Goal: Transaction & Acquisition: Purchase product/service

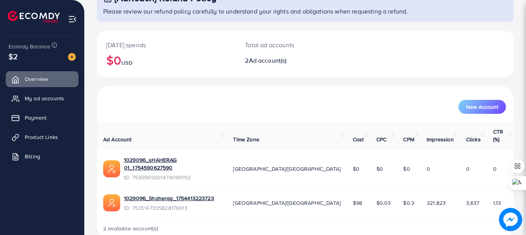
scroll to position [62, 0]
click at [39, 134] on span "Product Links" at bounding box center [43, 137] width 33 height 8
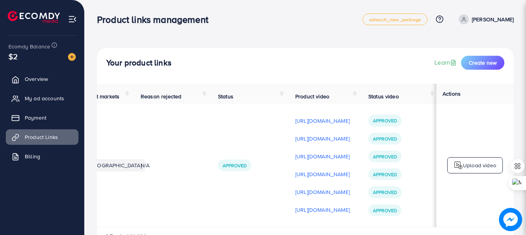
scroll to position [0, 196]
click at [32, 115] on span "Payment" at bounding box center [38, 118] width 22 height 8
click at [73, 57] on img at bounding box center [72, 57] width 8 height 8
click at [69, 57] on img at bounding box center [72, 57] width 8 height 8
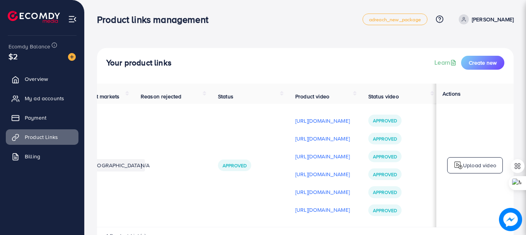
scroll to position [0, 116]
click at [71, 55] on img at bounding box center [72, 57] width 8 height 8
click at [38, 81] on span "Overview" at bounding box center [38, 79] width 23 height 8
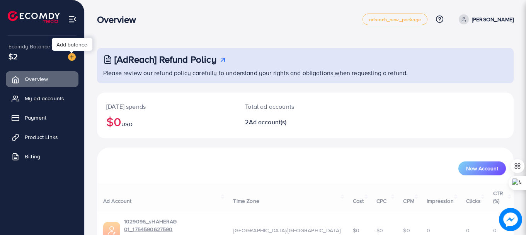
click at [72, 56] on img at bounding box center [72, 57] width 8 height 8
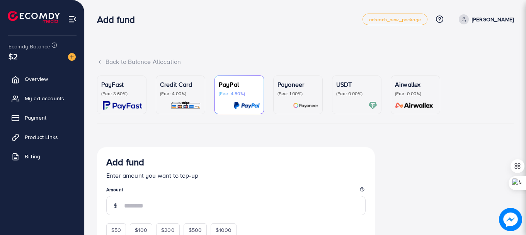
click at [347, 99] on div "USDT (Fee: 0.00%)" at bounding box center [356, 95] width 41 height 30
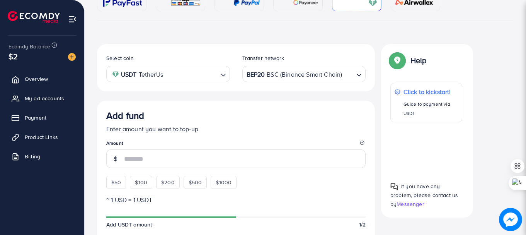
scroll to position [103, 0]
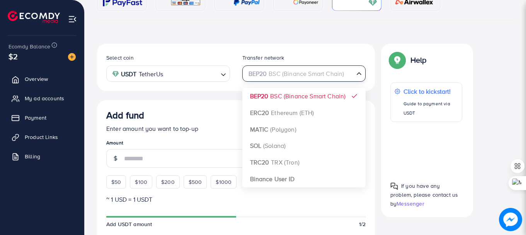
click at [310, 75] on div "BEP20 BSC (Binance Smart Chain)" at bounding box center [299, 73] width 109 height 14
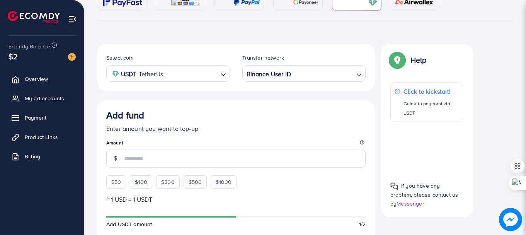
click at [118, 182] on span "$50" at bounding box center [116, 182] width 10 height 8
type input "**"
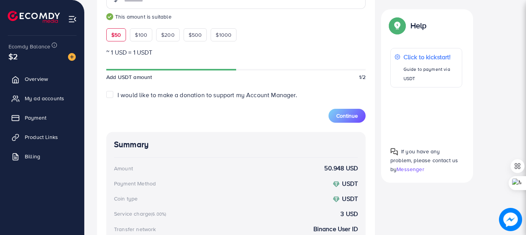
scroll to position [252, 0]
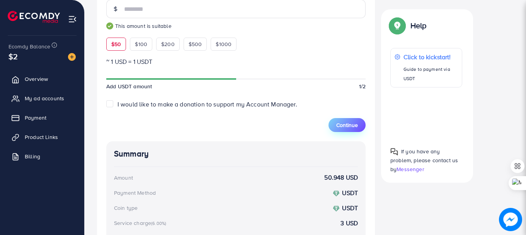
click at [345, 123] on span "Continue" at bounding box center [347, 125] width 22 height 8
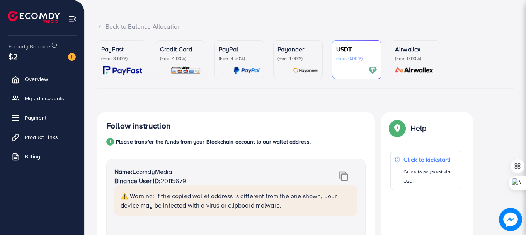
scroll to position [0, 0]
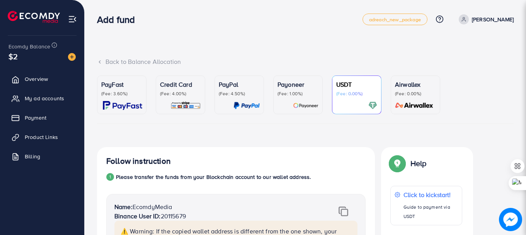
click at [110, 94] on p "(Fee: 3.60%)" at bounding box center [121, 93] width 41 height 6
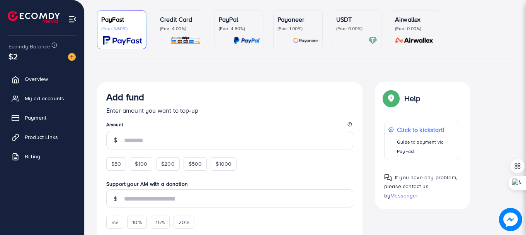
scroll to position [67, 0]
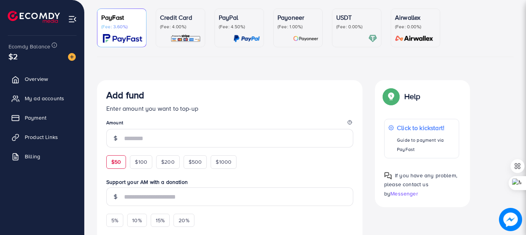
click at [121, 163] on div "$50" at bounding box center [116, 161] width 20 height 13
type input "**"
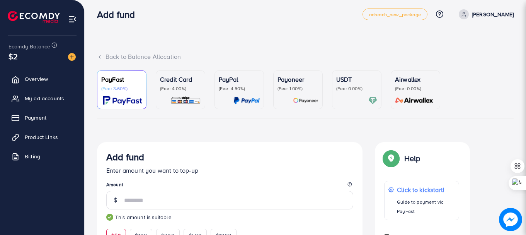
scroll to position [0, 0]
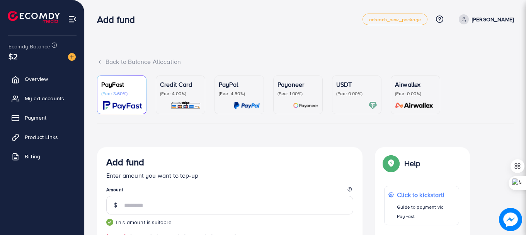
click at [352, 92] on p "(Fee: 0.00%)" at bounding box center [356, 93] width 41 height 6
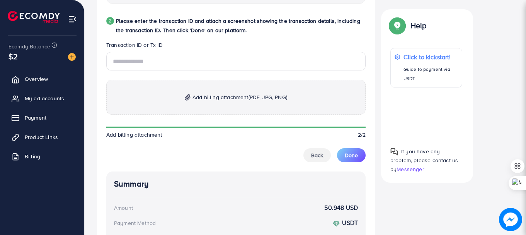
scroll to position [406, 0]
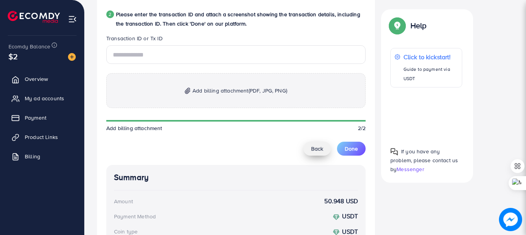
click at [314, 151] on span "Back" at bounding box center [317, 149] width 12 height 8
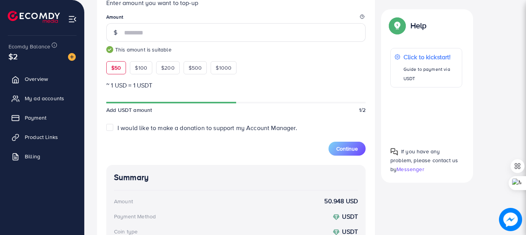
scroll to position [234, 0]
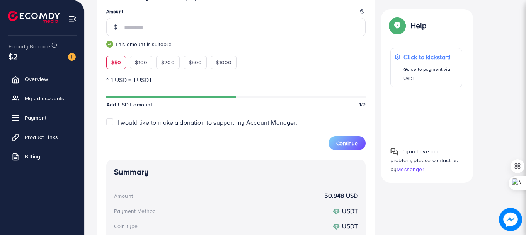
click at [117, 122] on label "I would like to make a donation to support my Account Manager." at bounding box center [207, 122] width 180 height 9
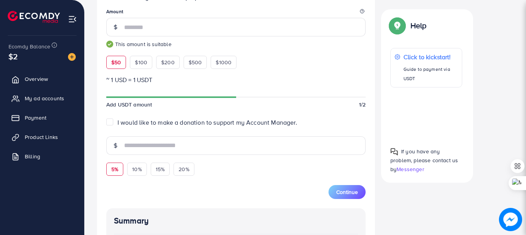
click at [111, 170] on div "5%" at bounding box center [114, 168] width 17 height 13
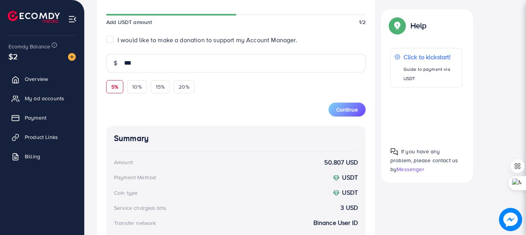
scroll to position [311, 0]
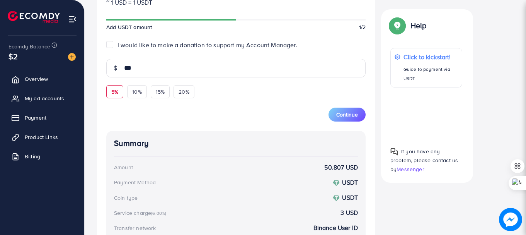
click at [117, 44] on label "I would like to make a donation to support my Account Manager." at bounding box center [207, 45] width 180 height 9
type input "*"
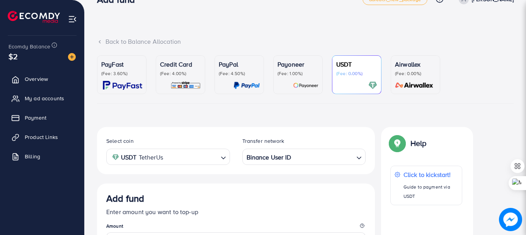
scroll to position [17, 0]
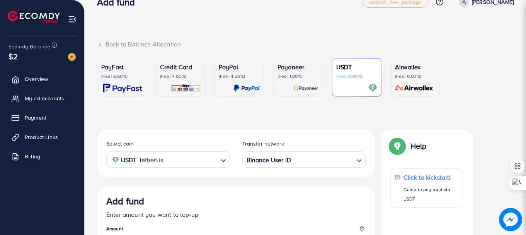
click at [284, 90] on div at bounding box center [297, 87] width 41 height 9
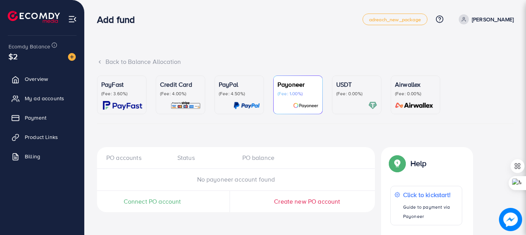
click at [226, 95] on p "(Fee: 4.50%)" at bounding box center [239, 93] width 41 height 6
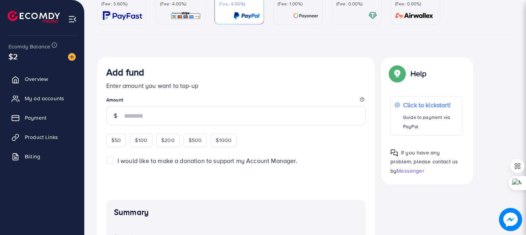
scroll to position [95, 0]
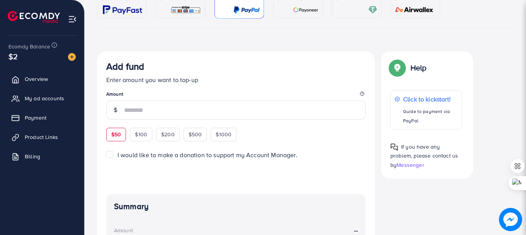
click at [113, 133] on span "$50" at bounding box center [116, 134] width 10 height 8
type input "**"
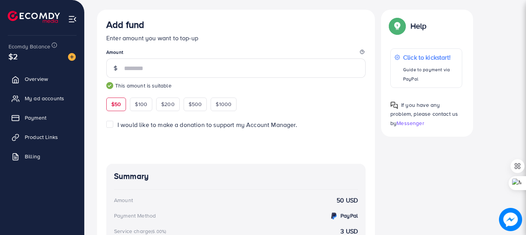
scroll to position [0, 0]
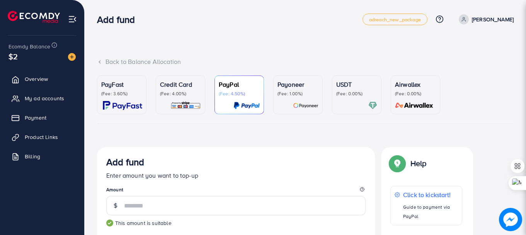
click at [135, 94] on p "(Fee: 3.60%)" at bounding box center [121, 93] width 41 height 6
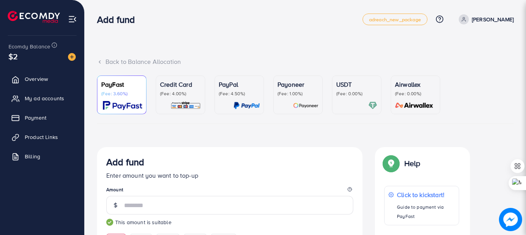
click at [346, 96] on p "(Fee: 0.00%)" at bounding box center [356, 93] width 41 height 6
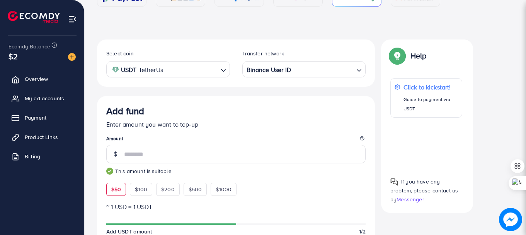
scroll to position [95, 0]
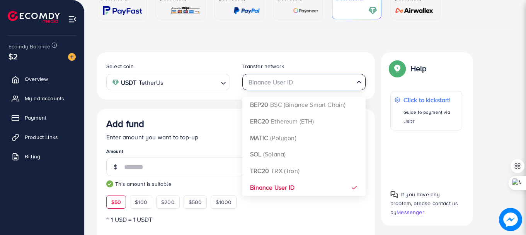
click at [359, 82] on icon "Search for option" at bounding box center [359, 82] width 8 height 8
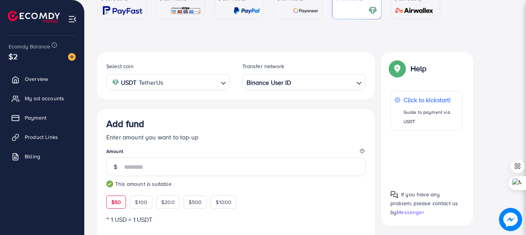
click at [359, 82] on icon "Search for option" at bounding box center [359, 83] width 8 height 8
click at [225, 82] on icon "Search for option" at bounding box center [223, 83] width 8 height 8
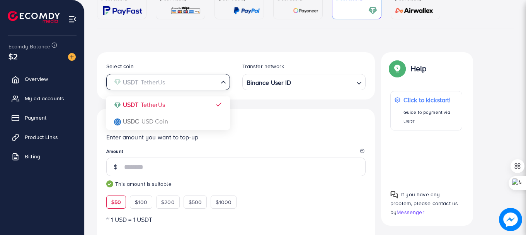
click at [225, 82] on icon "Search for option" at bounding box center [223, 82] width 8 height 8
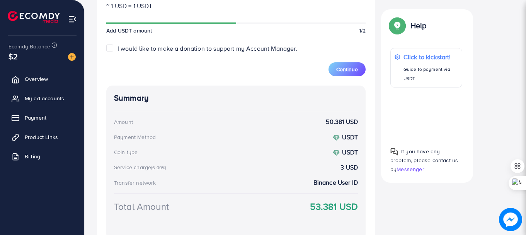
scroll to position [296, 0]
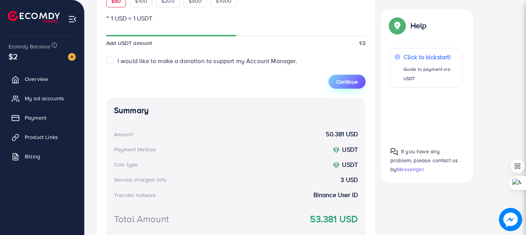
click at [351, 81] on span "Continue" at bounding box center [347, 82] width 22 height 8
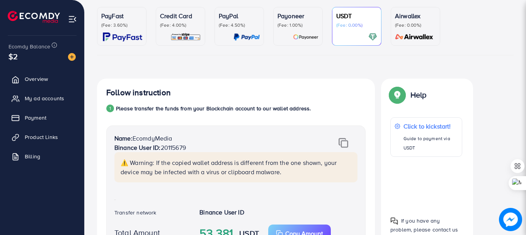
scroll to position [63, 0]
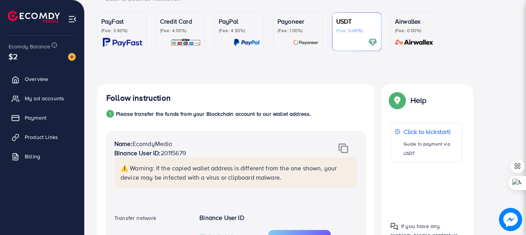
click at [345, 148] on img at bounding box center [343, 148] width 10 height 10
click at [345, 147] on img at bounding box center [343, 148] width 10 height 10
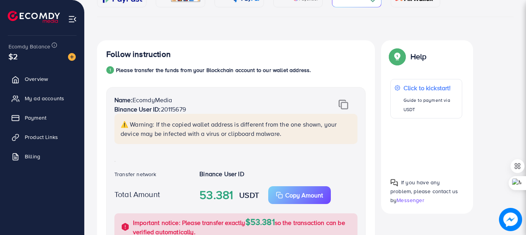
scroll to position [104, 0]
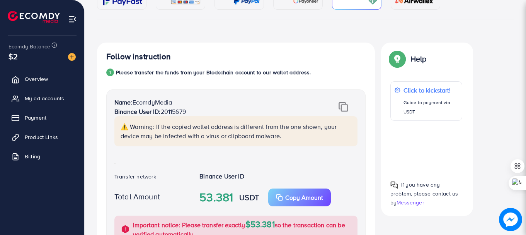
click at [344, 107] on img at bounding box center [343, 107] width 10 height 10
click at [281, 196] on icon "button" at bounding box center [279, 197] width 7 height 7
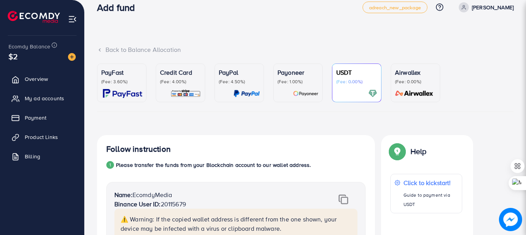
scroll to position [0, 0]
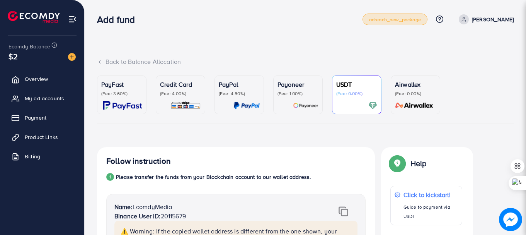
click at [421, 18] on span "adreach_new_package" at bounding box center [395, 19] width 52 height 5
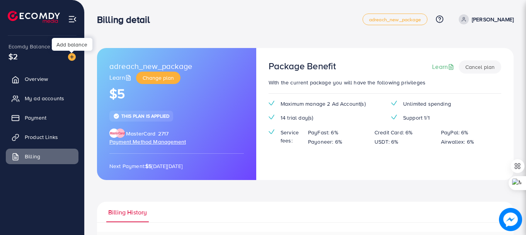
click at [70, 54] on img at bounding box center [72, 57] width 8 height 8
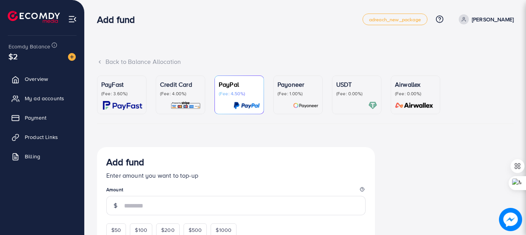
click at [356, 108] on div at bounding box center [356, 105] width 41 height 9
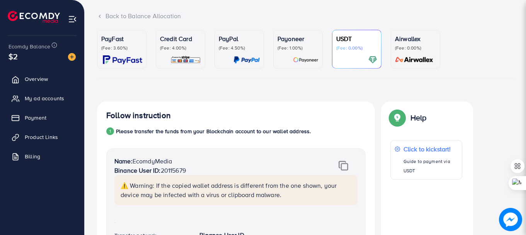
scroll to position [46, 0]
